Goal: Task Accomplishment & Management: Complete application form

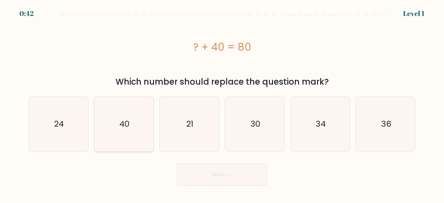
click at [133, 112] on icon "40" at bounding box center [124, 124] width 54 height 54
click at [222, 103] on input "b. 40" at bounding box center [222, 103] width 0 height 2
radio input "true"
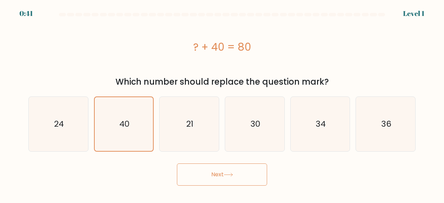
click at [208, 178] on button "Next" at bounding box center [222, 174] width 90 height 22
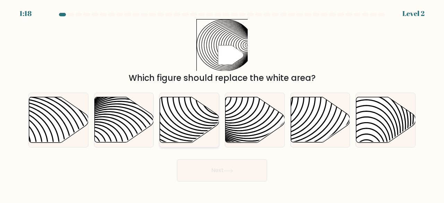
click at [198, 109] on icon at bounding box center [189, 119] width 59 height 45
click at [222, 103] on input "c." at bounding box center [222, 103] width 0 height 2
radio input "true"
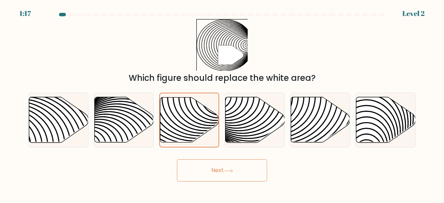
click at [230, 174] on button "Next" at bounding box center [222, 170] width 90 height 22
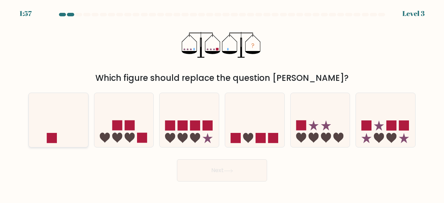
click at [54, 114] on icon at bounding box center [58, 119] width 59 height 49
click at [222, 103] on input "a." at bounding box center [222, 103] width 0 height 2
radio input "true"
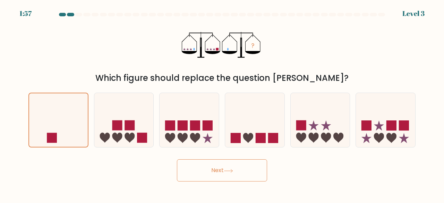
click at [218, 174] on button "Next" at bounding box center [222, 170] width 90 height 22
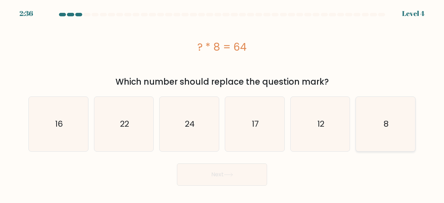
click at [408, 123] on icon "8" at bounding box center [386, 124] width 54 height 54
click at [222, 103] on input "f. 8" at bounding box center [222, 103] width 0 height 2
radio input "true"
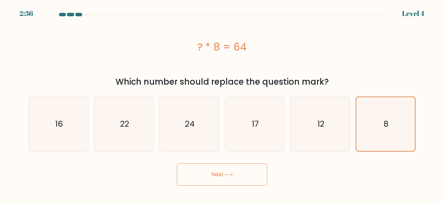
click at [235, 170] on button "Next" at bounding box center [222, 174] width 90 height 22
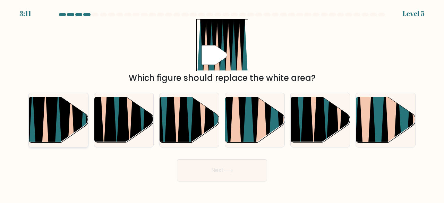
click at [62, 119] on icon at bounding box center [64, 146] width 13 height 118
click at [222, 103] on input "a." at bounding box center [222, 103] width 0 height 2
radio input "true"
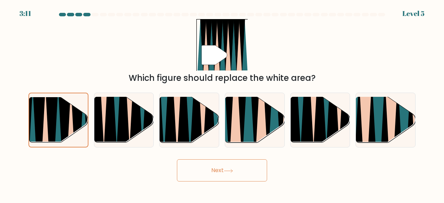
click at [220, 157] on div "Next" at bounding box center [222, 169] width 396 height 26
click at [225, 169] on button "Next" at bounding box center [222, 170] width 90 height 22
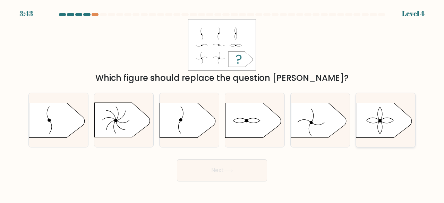
click at [375, 116] on icon at bounding box center [384, 120] width 56 height 35
click at [222, 103] on input "f." at bounding box center [222, 103] width 0 height 2
radio input "true"
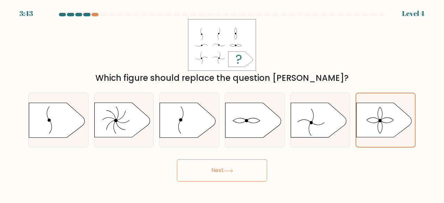
click at [236, 178] on button "Next" at bounding box center [222, 170] width 90 height 22
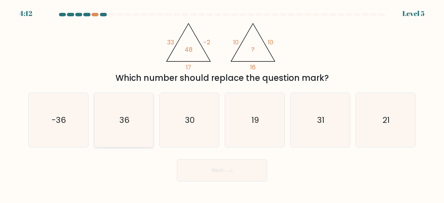
drag, startPoint x: 115, startPoint y: 109, endPoint x: 135, endPoint y: 116, distance: 21.4
click at [115, 109] on icon "36" at bounding box center [124, 120] width 54 height 54
click at [222, 103] on input "b. 36" at bounding box center [222, 103] width 0 height 2
radio input "true"
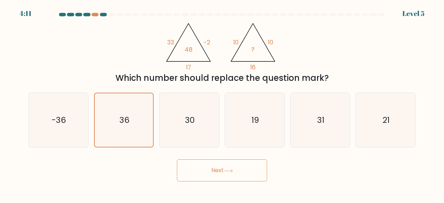
click at [229, 165] on button "Next" at bounding box center [222, 170] width 90 height 22
